Goal: Task Accomplishment & Management: Complete application form

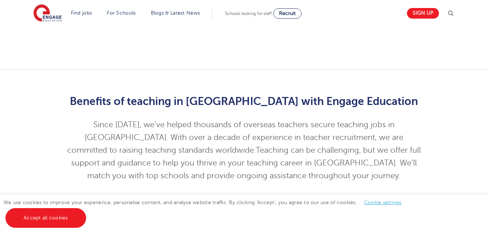
scroll to position [742, 0]
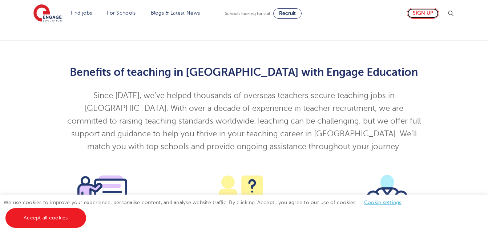
click at [426, 15] on link "Sign up" at bounding box center [423, 13] width 32 height 11
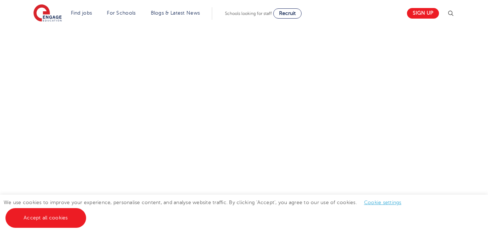
scroll to position [390, 0]
click at [430, 13] on link "Sign up" at bounding box center [423, 13] width 32 height 11
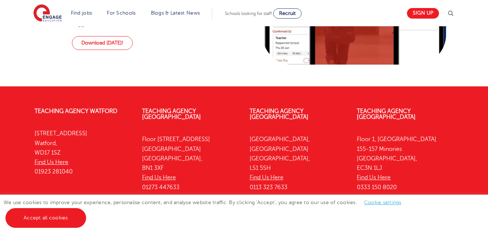
scroll to position [901, 0]
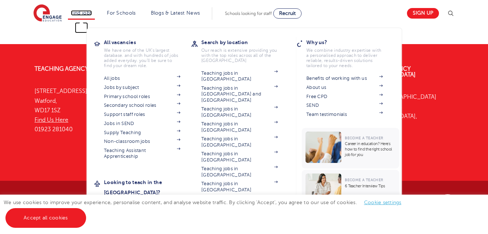
click at [91, 13] on link "Find jobs" at bounding box center [81, 12] width 21 height 5
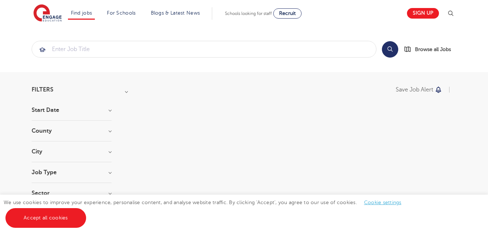
click at [53, 91] on div "Filters" at bounding box center [72, 90] width 80 height 6
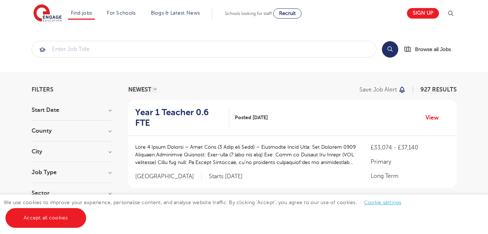
click at [109, 109] on h3 "Start Date" at bounding box center [72, 110] width 80 height 6
click at [43, 137] on label "November 133" at bounding box center [64, 135] width 43 height 9
click at [43, 137] on input "November 133" at bounding box center [45, 135] width 5 height 5
checkbox input "true"
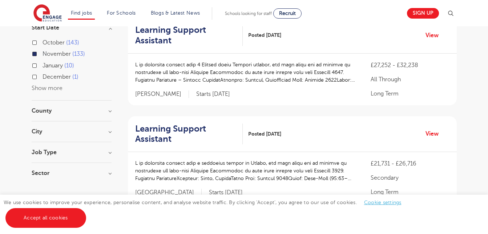
scroll to position [92, 0]
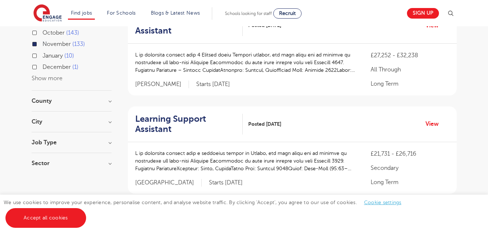
click at [111, 144] on h3 "Job Type" at bounding box center [72, 142] width 80 height 6
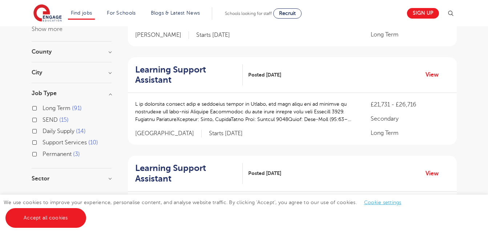
scroll to position [165, 0]
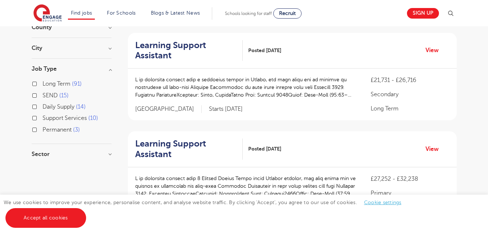
click at [43, 131] on label "Permanent 3" at bounding box center [61, 129] width 37 height 9
click at [43, 131] on input "Permanent 3" at bounding box center [45, 128] width 5 height 5
checkbox input "true"
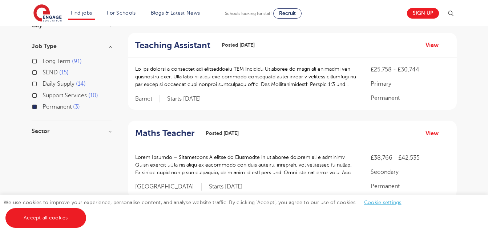
click at [35, 131] on h3 "Sector" at bounding box center [72, 131] width 80 height 6
click at [43, 167] on label "Secondary 1" at bounding box center [61, 168] width 36 height 9
click at [43, 167] on input "Secondary 1" at bounding box center [45, 167] width 5 height 5
checkbox input "true"
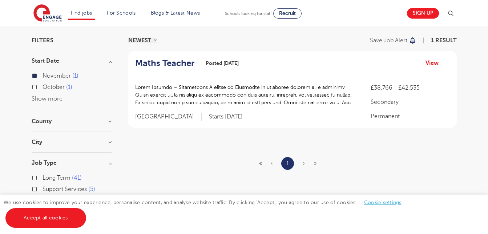
scroll to position [44, 0]
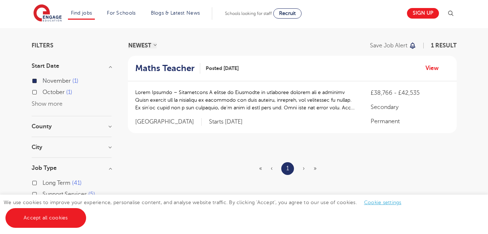
click at [423, 64] on div "Maths Teacher Posted 23/09/25 View" at bounding box center [292, 68] width 329 height 25
click at [426, 67] on link "View" at bounding box center [435, 67] width 19 height 9
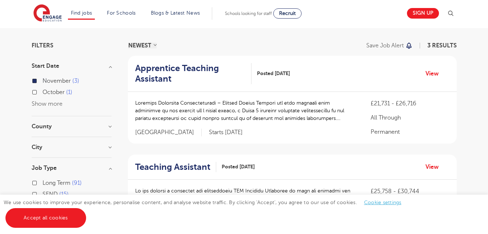
scroll to position [165, 0]
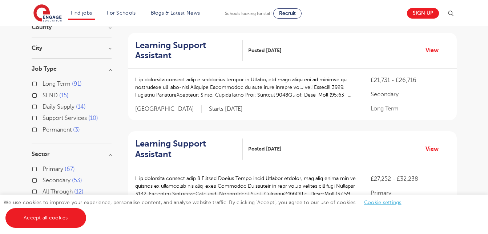
scroll to position [188, 0]
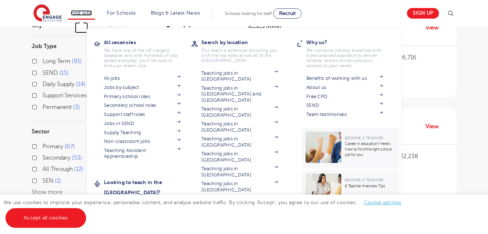
click at [87, 14] on link "Find jobs" at bounding box center [81, 12] width 21 height 5
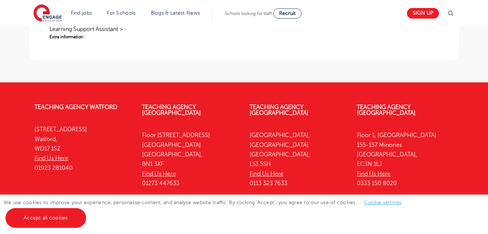
scroll to position [737, 0]
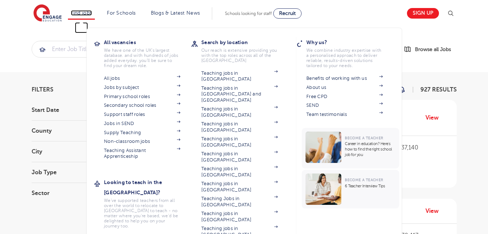
click at [80, 11] on link "Find jobs" at bounding box center [81, 12] width 21 height 5
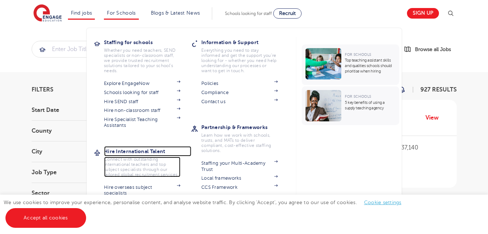
click at [163, 159] on p "Connect with outstanding international teachers and top subject specialists thr…" at bounding box center [142, 166] width 76 height 20
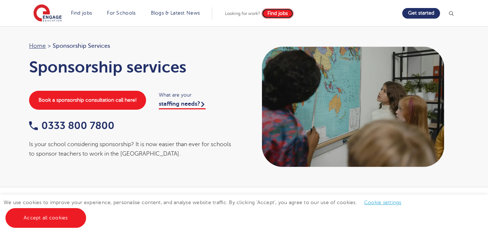
click at [278, 13] on span "Find jobs" at bounding box center [278, 13] width 20 height 5
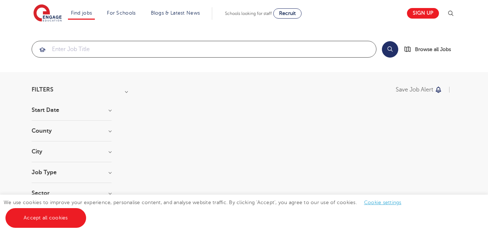
click at [117, 48] on input "search" at bounding box center [204, 49] width 344 height 16
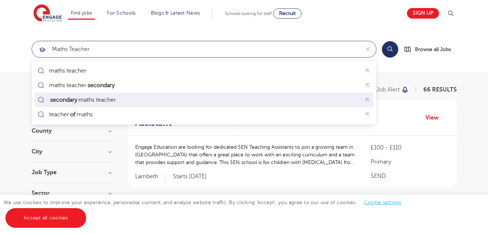
click at [63, 95] on div "secondary maths teacher" at bounding box center [77, 100] width 83 height 10
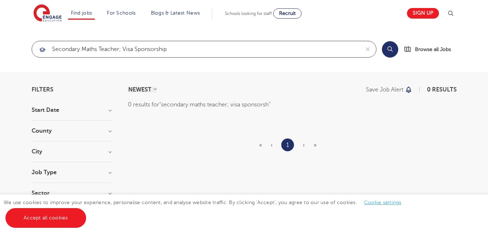
click button "Submit" at bounding box center [0, 0] width 0 height 0
click at [169, 52] on input "secondary maths teacher; visa sponsorship" at bounding box center [196, 49] width 328 height 16
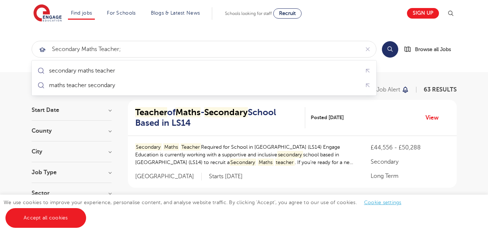
click at [134, 50] on input "secondary maths teacher;" at bounding box center [196, 49] width 328 height 16
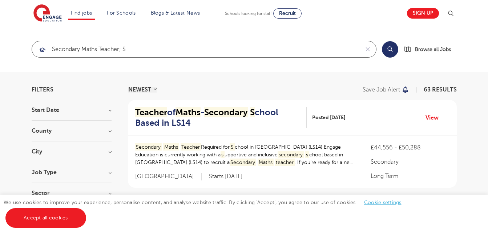
type input "secondary maths teacher;"
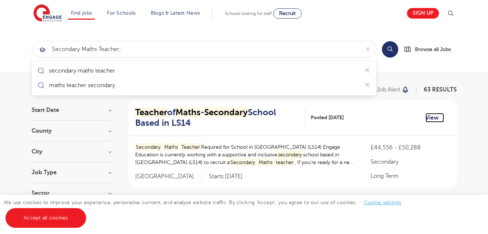
click at [431, 117] on link "View" at bounding box center [435, 117] width 19 height 9
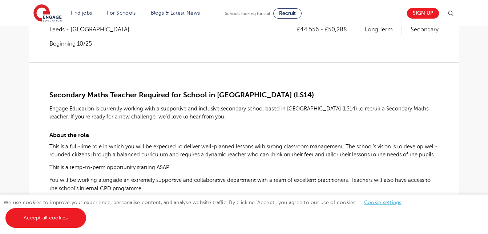
scroll to position [165, 0]
click at [418, 17] on link "Sign up" at bounding box center [423, 13] width 32 height 11
